Goal: Task Accomplishment & Management: Use online tool/utility

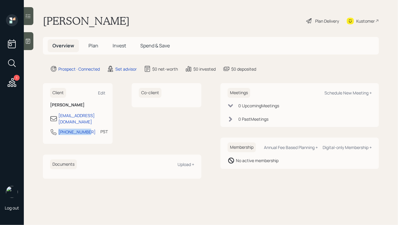
drag, startPoint x: 85, startPoint y: 126, endPoint x: 53, endPoint y: 126, distance: 31.6
click at [53, 128] on div "[PHONE_NUMBER] PST Currently 9:13 AM" at bounding box center [77, 133] width 55 height 11
copy div "[PHONE_NUMBER]"
click at [334, 94] on div "Schedule New Meeting +" at bounding box center [347, 93] width 47 height 6
select select "round-[PERSON_NAME]"
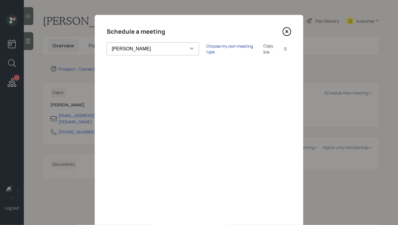
click at [206, 47] on div "Choose my own meeting type" at bounding box center [231, 48] width 50 height 11
